Goal: Complete application form

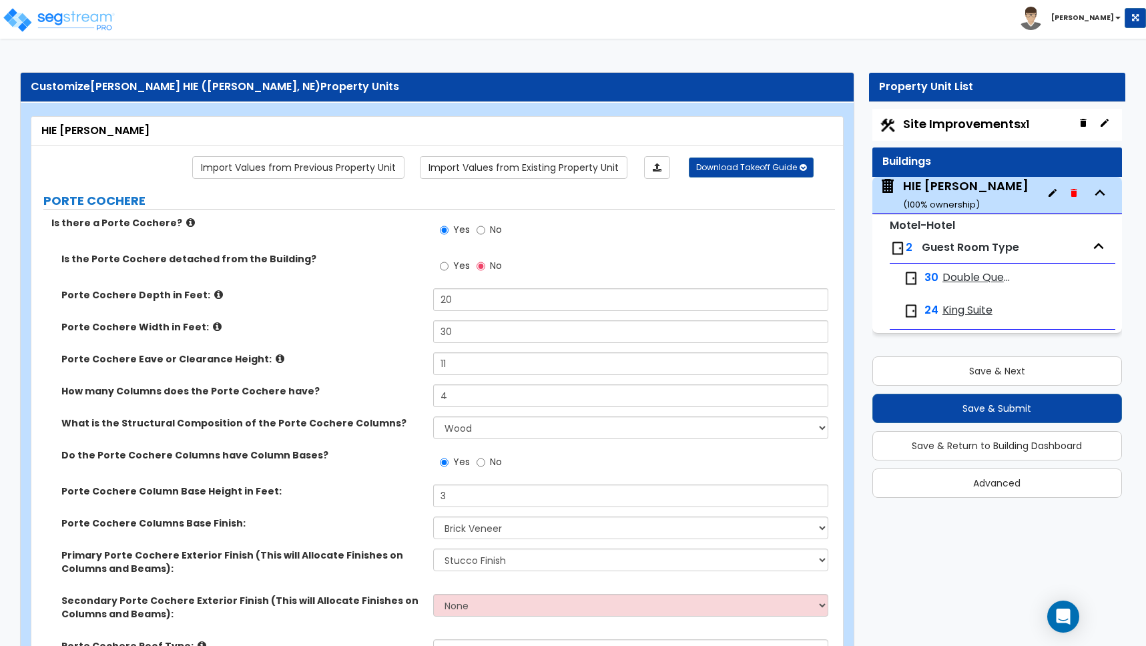
select select "1"
select select "4"
select select "2"
select select "1"
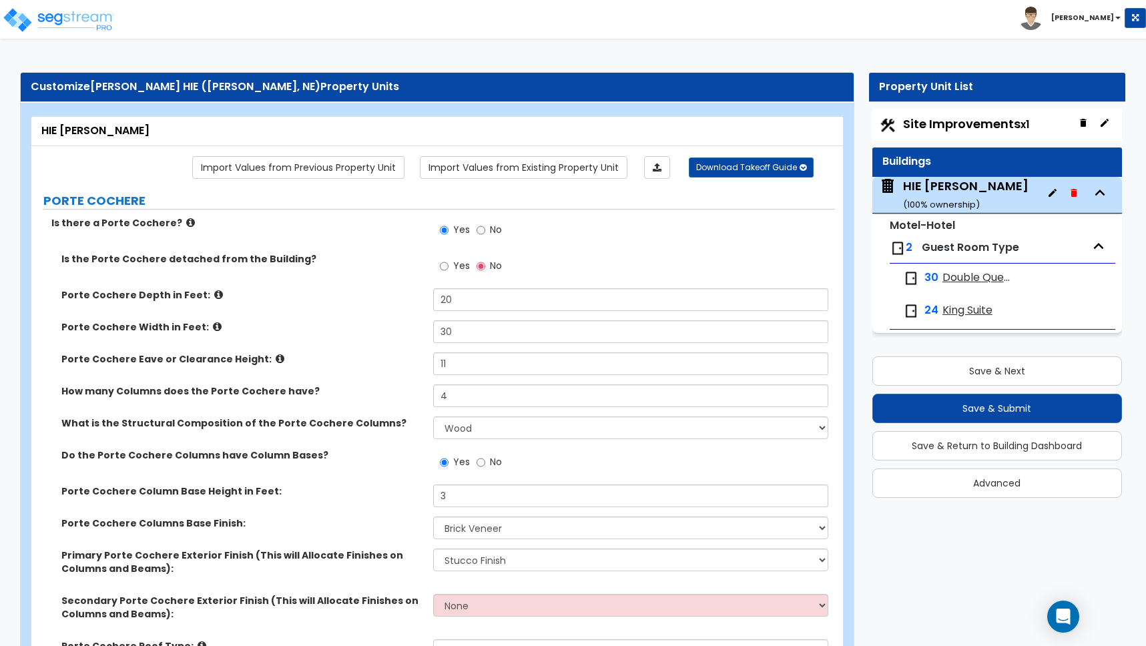
select select "1"
select select "7"
select select "2"
select select "7"
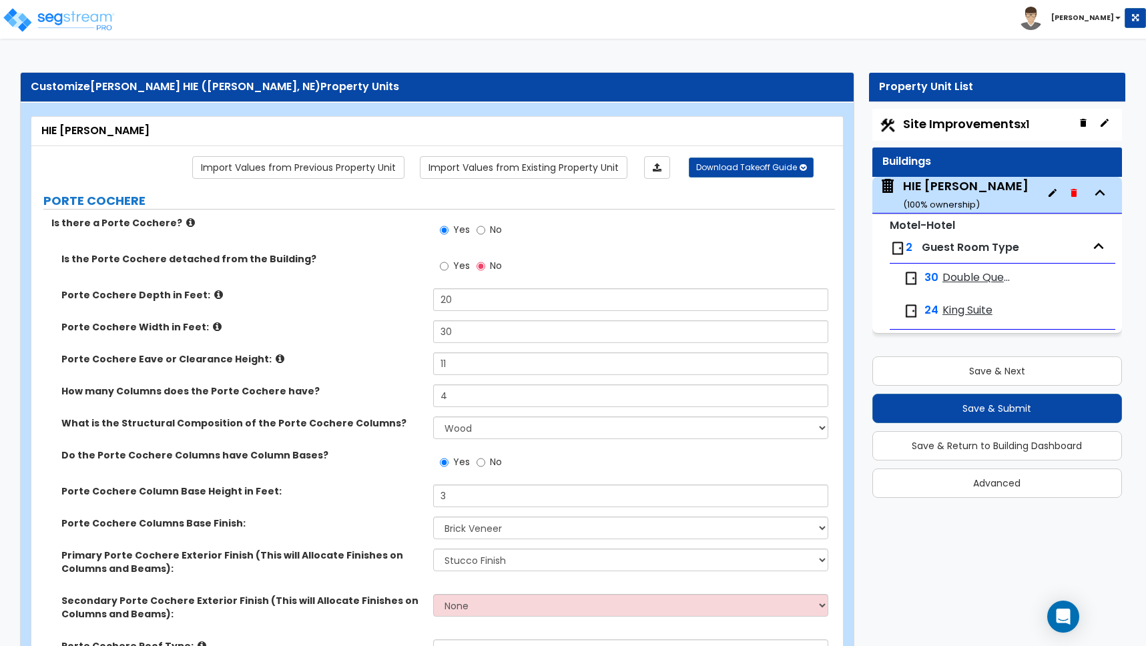
select select "2"
select select "1"
select select "2"
select select "1"
select select "2"
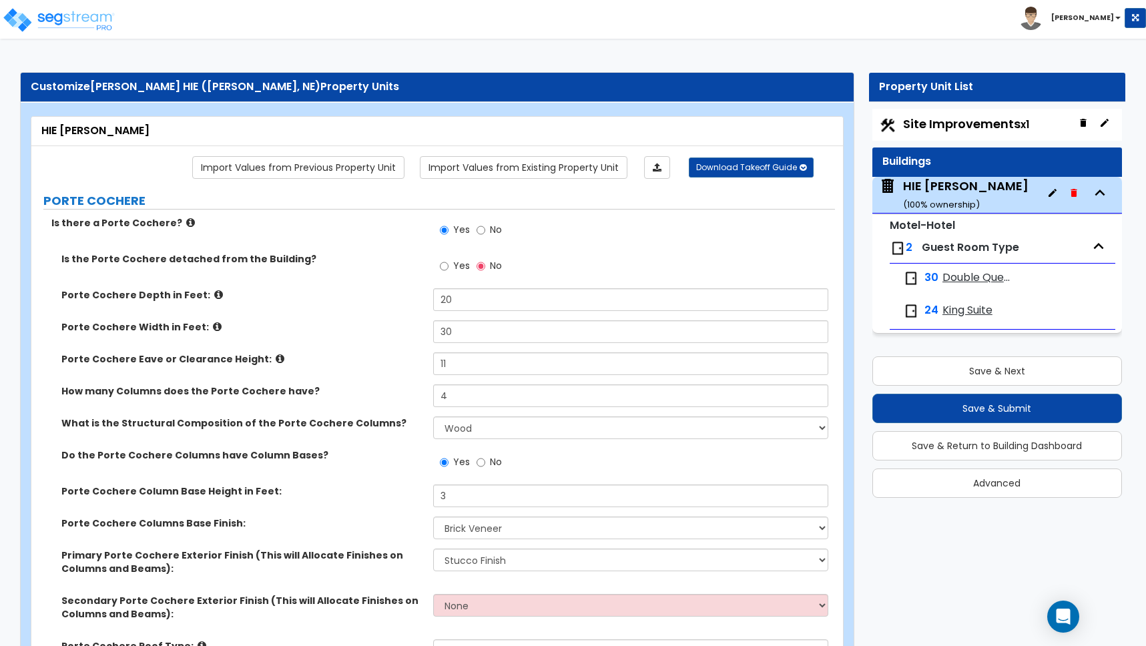
scroll to position [1987, 0]
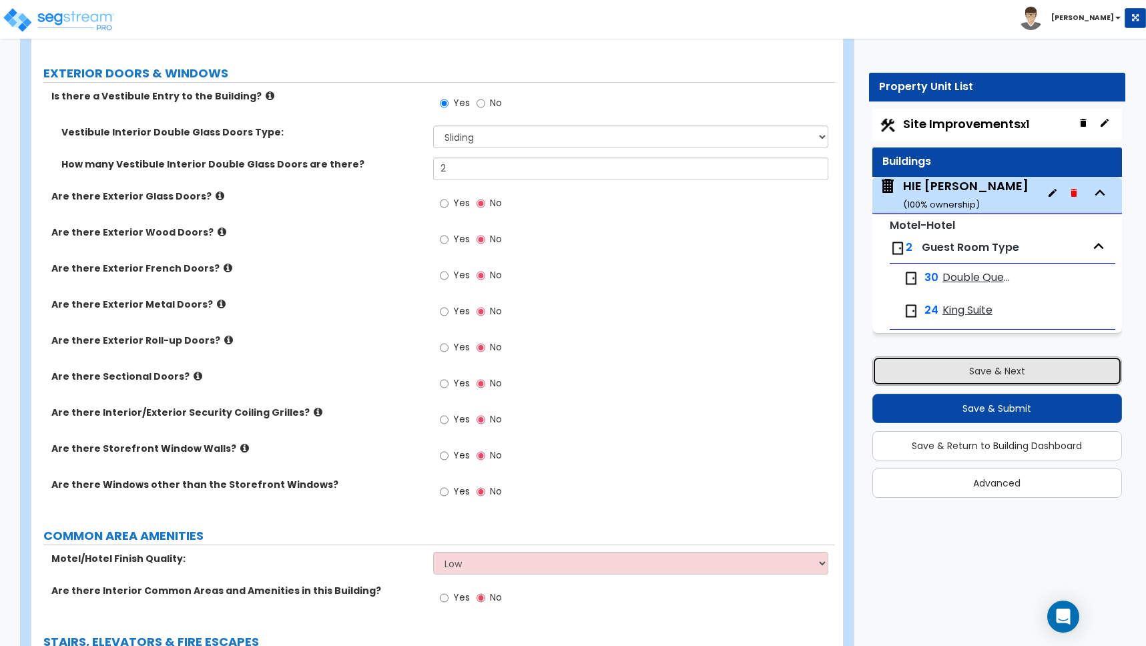
click at [998, 370] on button "Save & Next" at bounding box center [997, 370] width 250 height 29
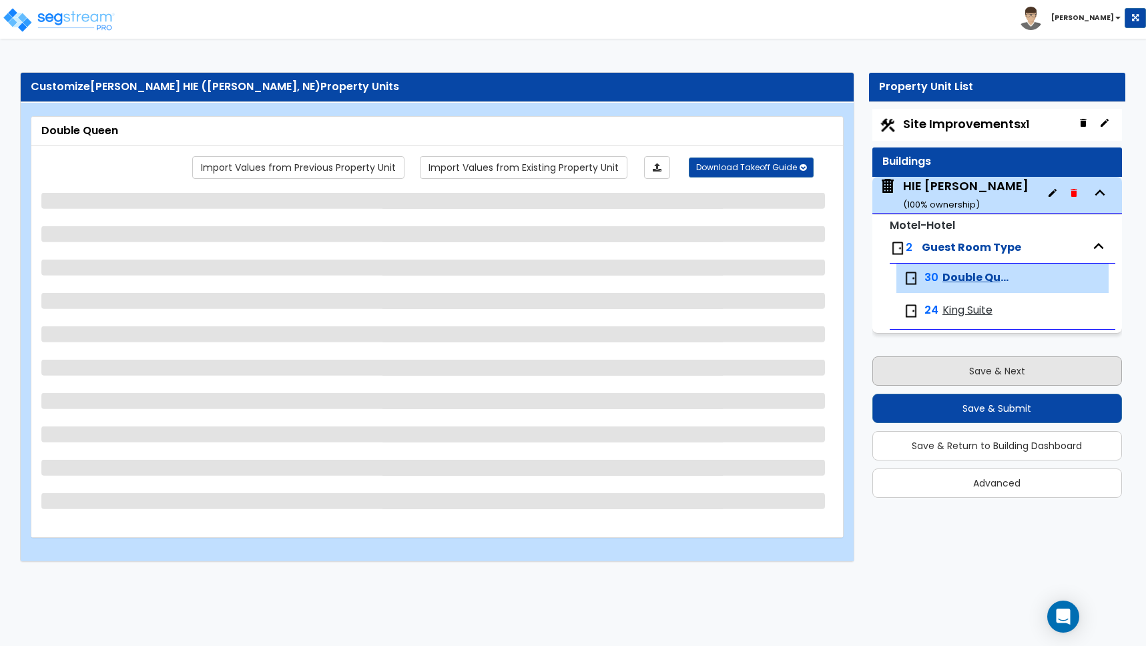
scroll to position [0, 0]
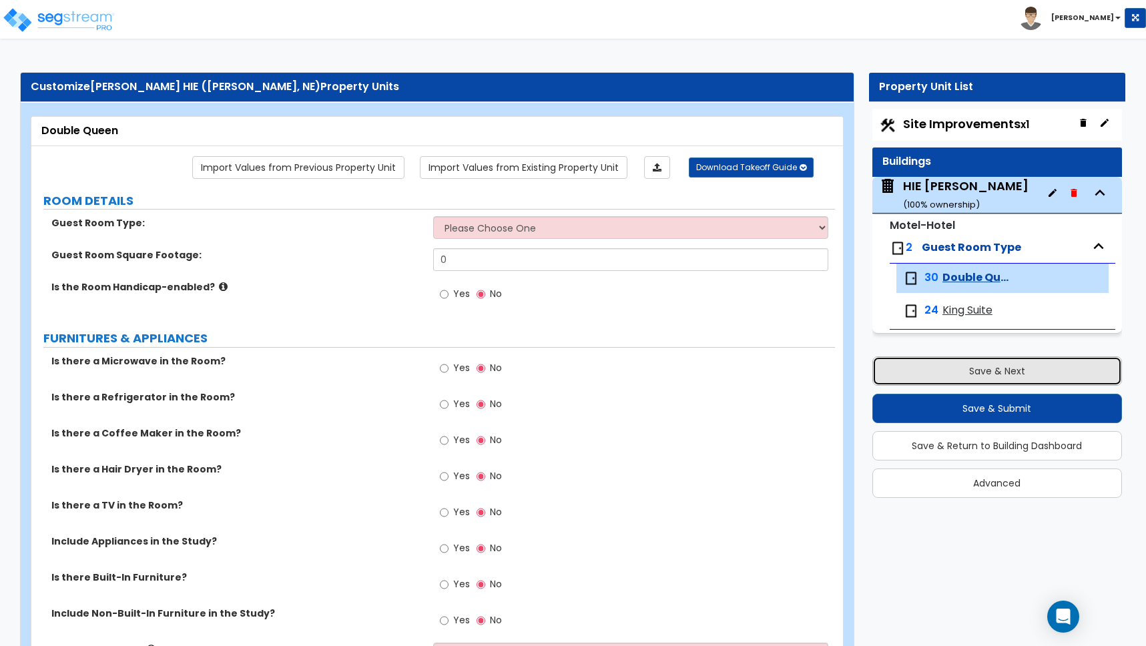
click at [996, 370] on button "Save & Next" at bounding box center [997, 370] width 250 height 29
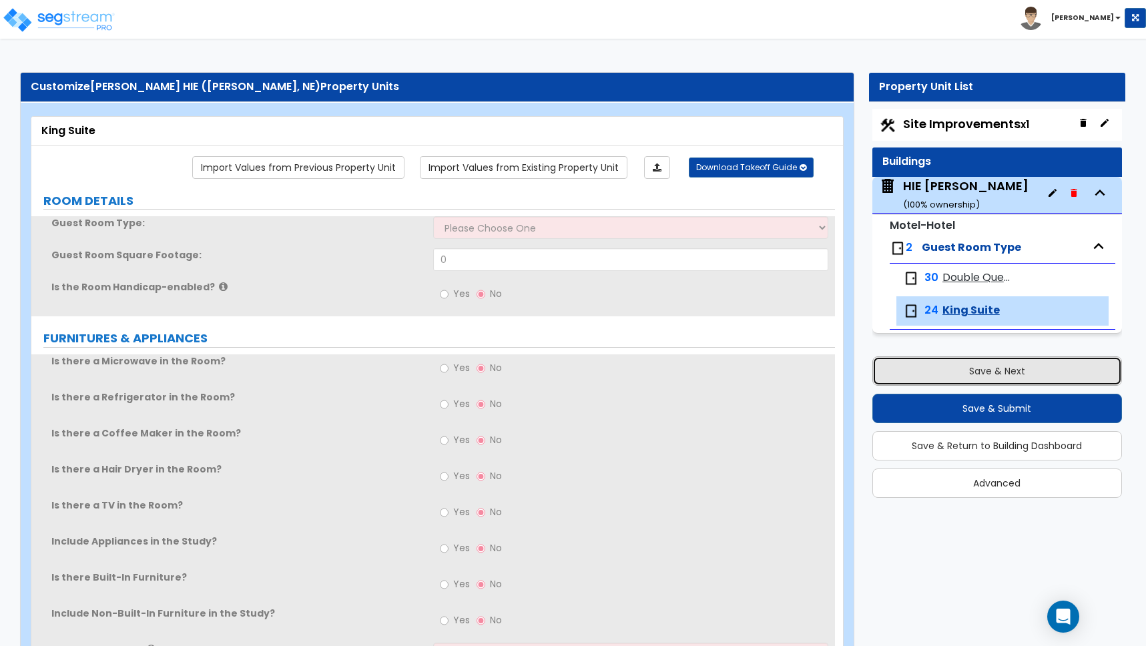
click at [996, 370] on button "Save & Next" at bounding box center [997, 370] width 250 height 29
select select "2"
select select "1"
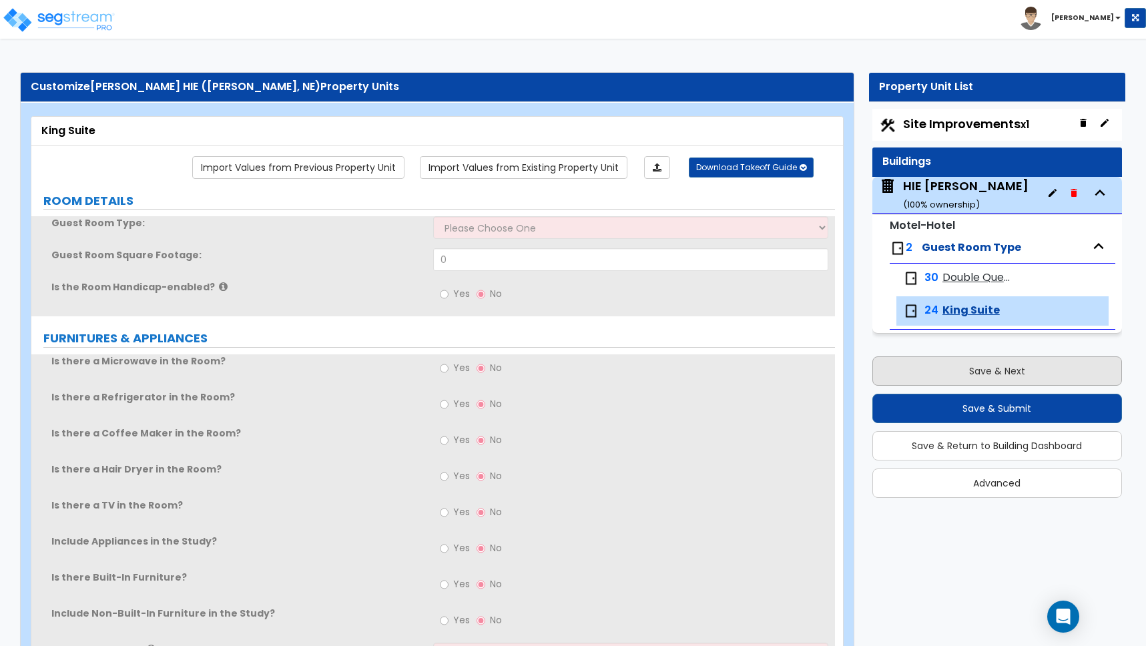
select select "1"
select select "2"
select select "1"
select select "2"
select select "1"
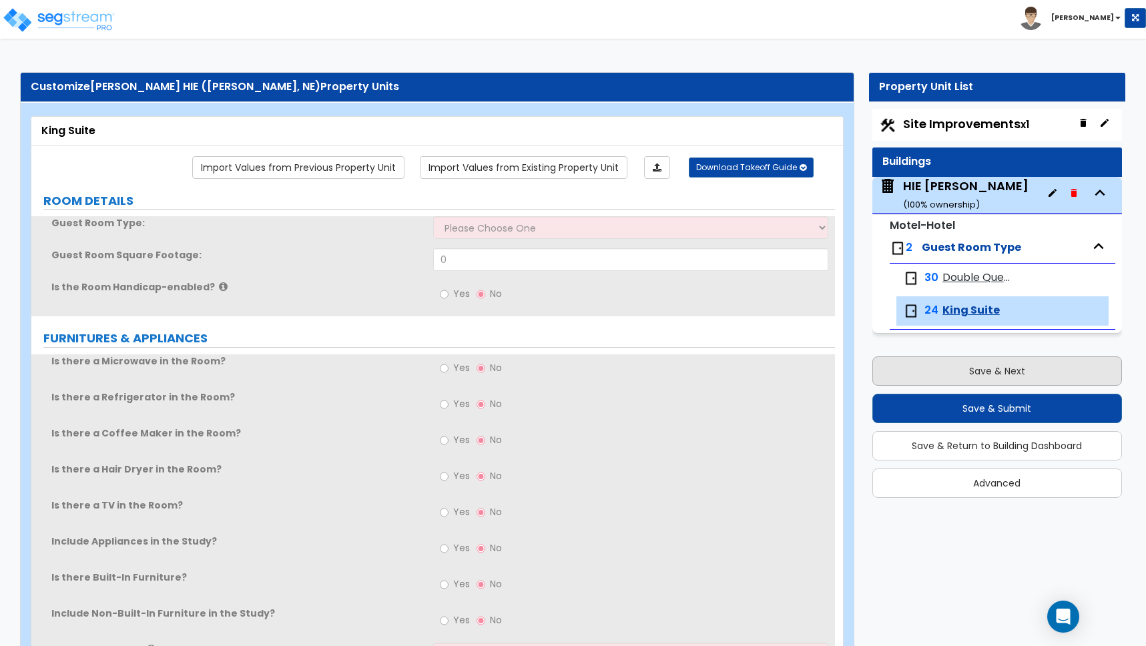
select select "1"
select select "2"
select select "3"
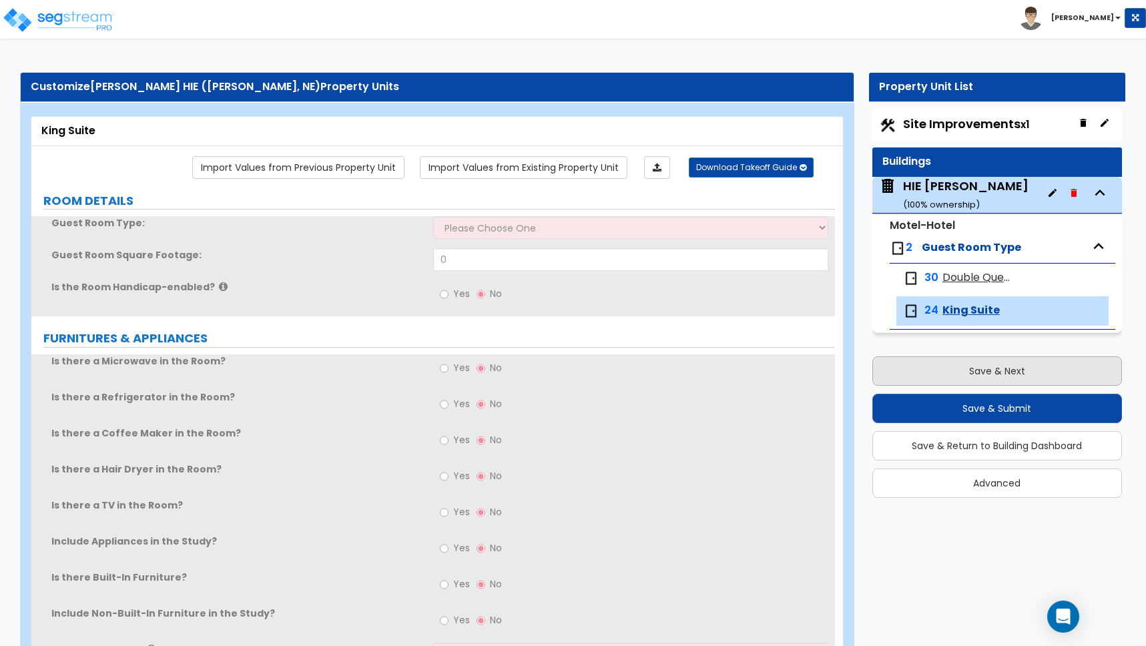
select select "1"
select select "2"
select select "10"
select select "3"
select select "2"
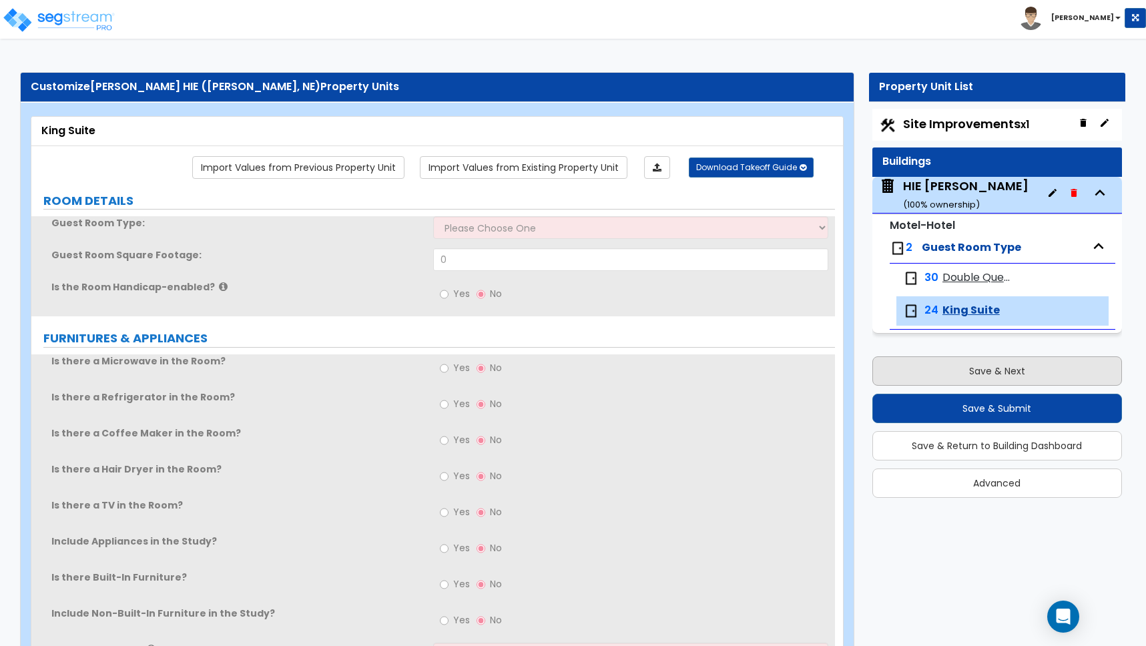
select select "4"
select select "6"
select select "1"
select select "5"
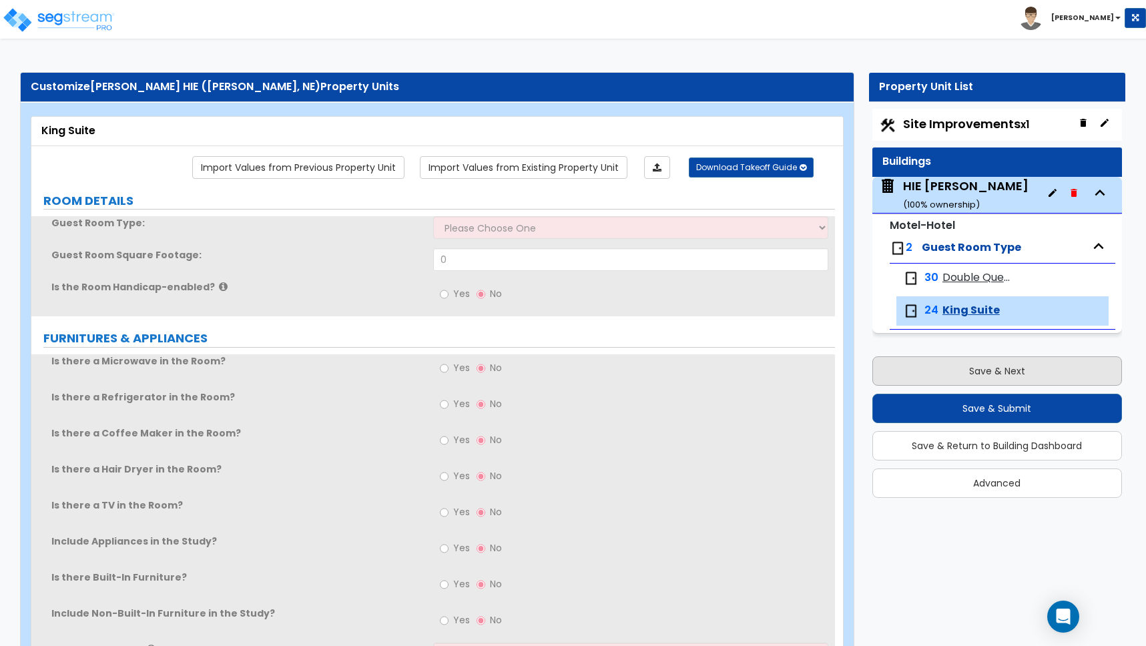
select select "1"
select select "4"
select select "2"
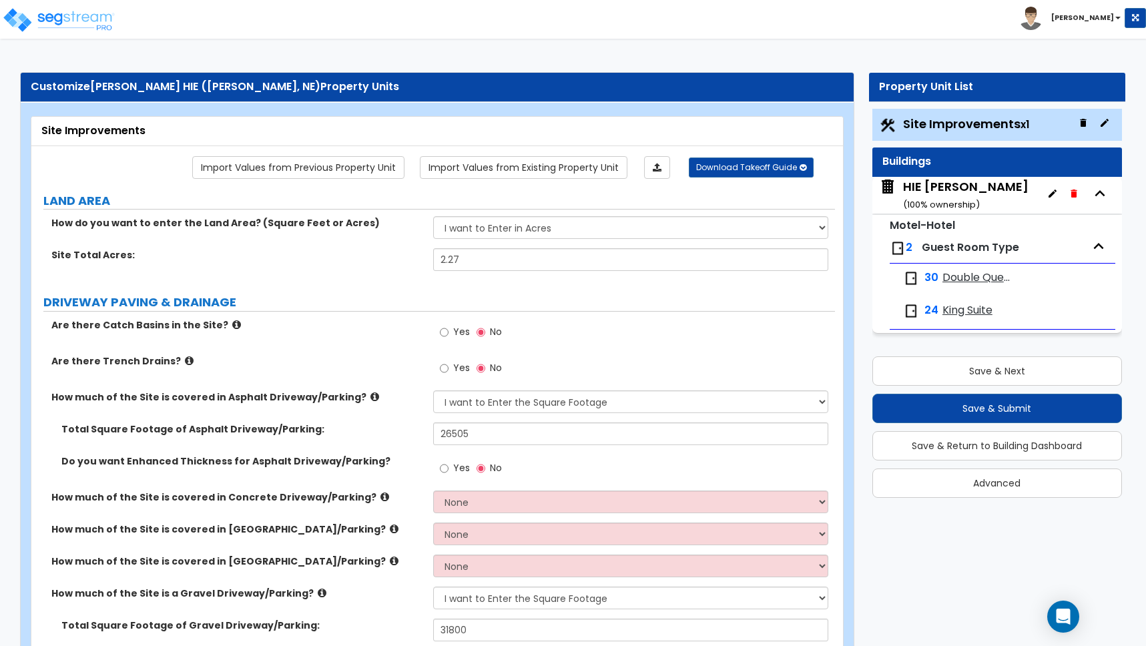
click at [1112, 17] on b "[PERSON_NAME]" at bounding box center [1082, 18] width 63 height 10
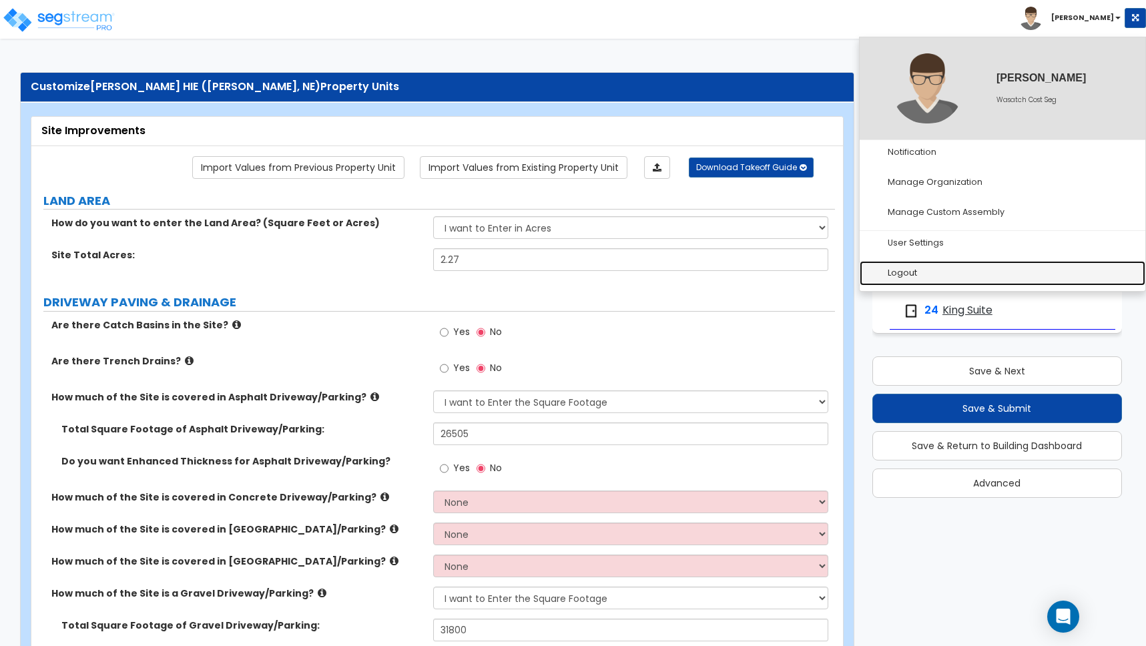
click at [906, 267] on link "Logout" at bounding box center [1002, 273] width 286 height 25
